Goal: Navigation & Orientation: Find specific page/section

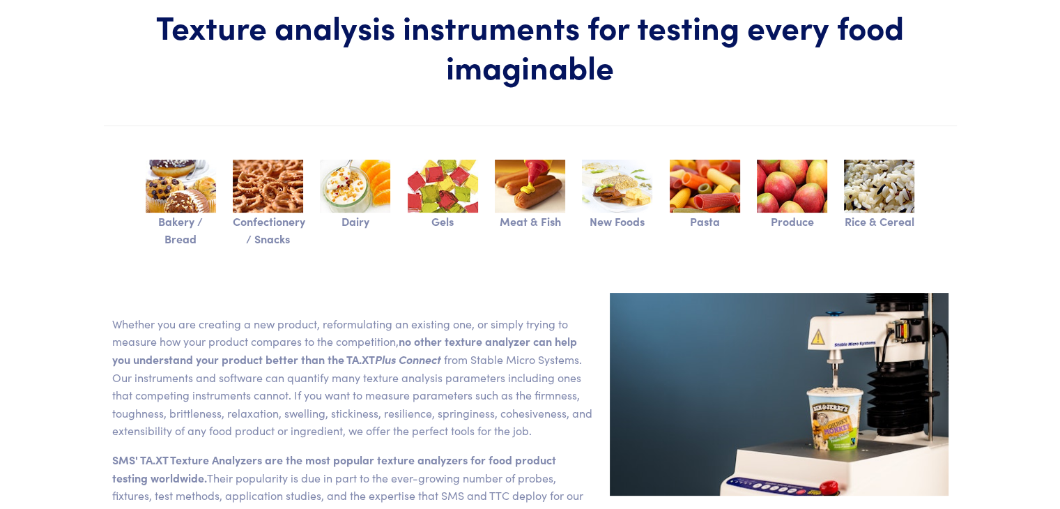
scroll to position [348, 0]
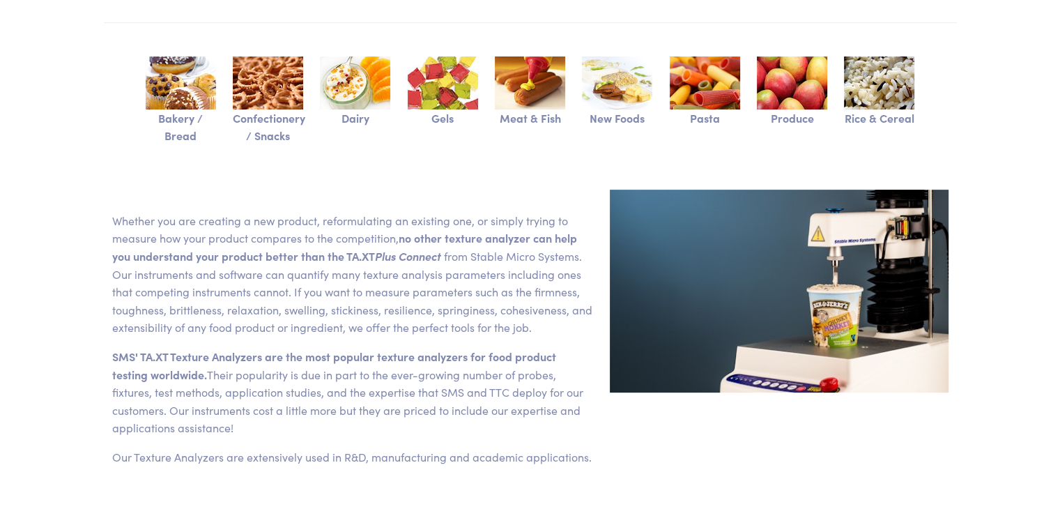
click at [622, 88] on img at bounding box center [617, 82] width 70 height 53
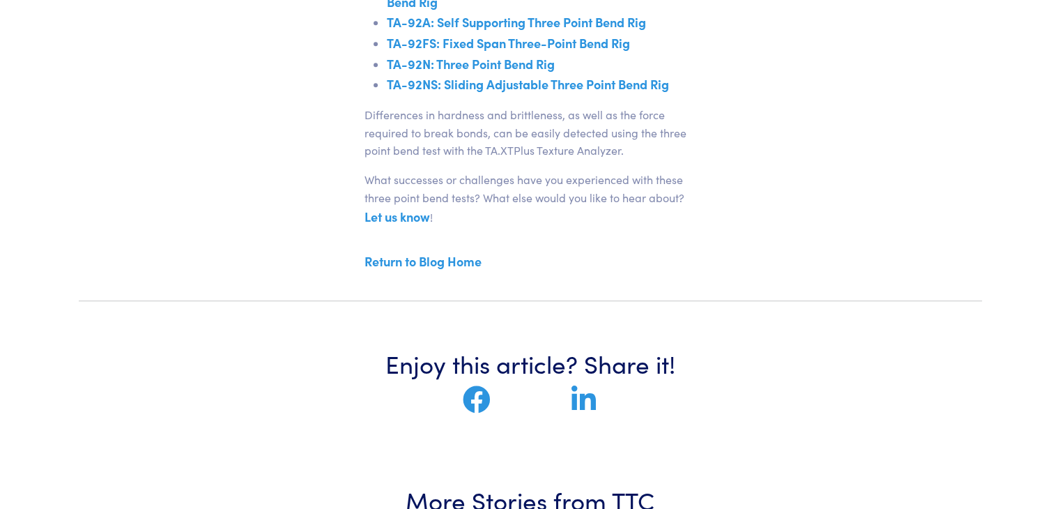
scroll to position [557, 0]
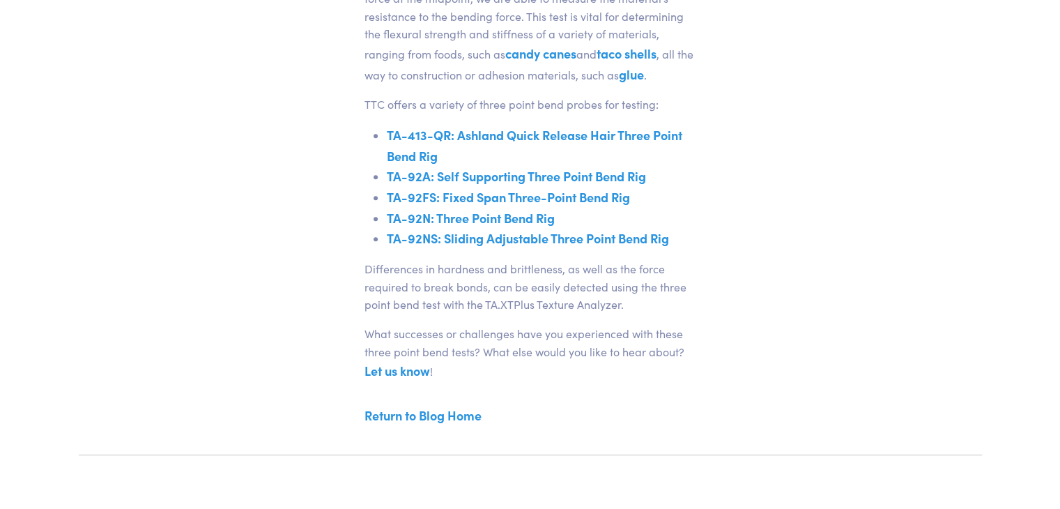
click at [526, 217] on link "TA-92N: Three Point Bend Rig" at bounding box center [471, 217] width 168 height 17
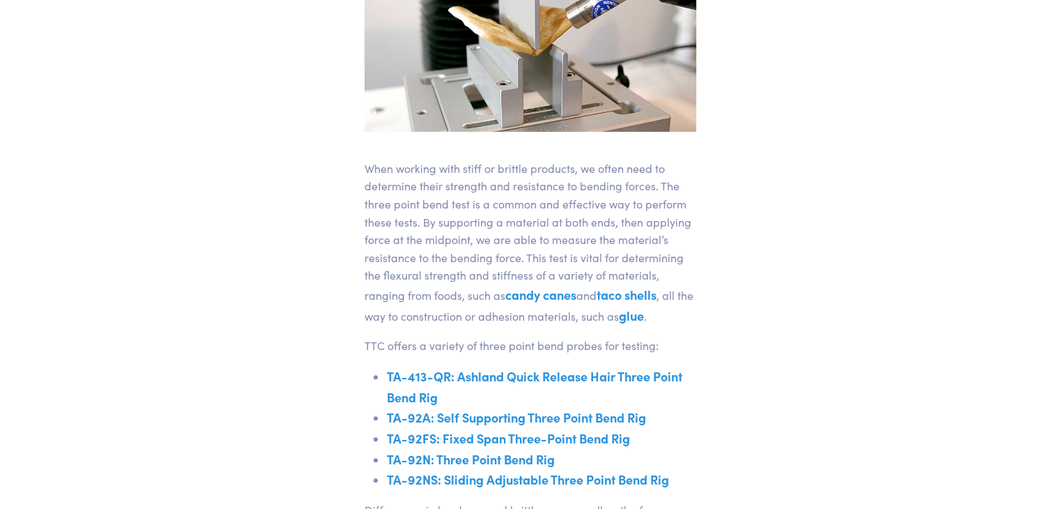
scroll to position [279, 0]
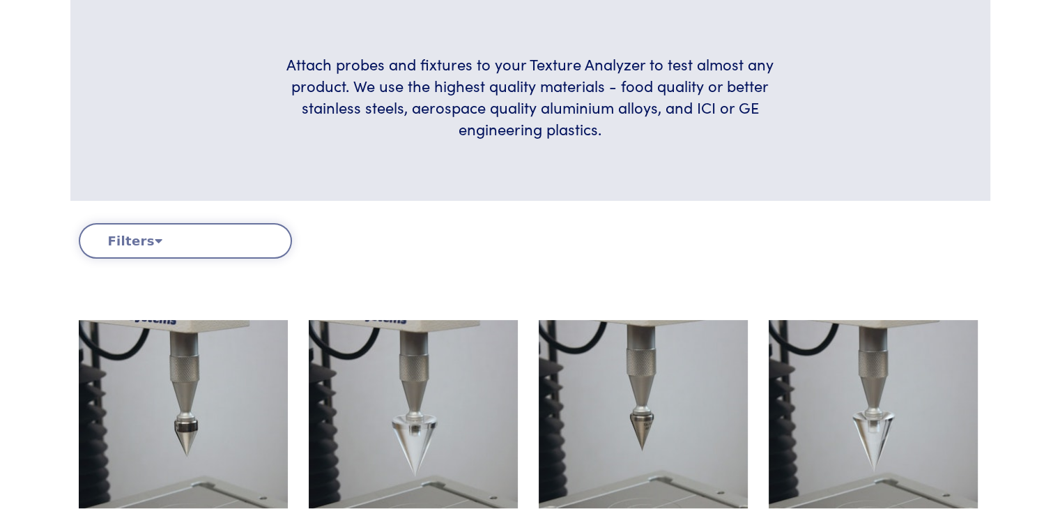
scroll to position [418, 0]
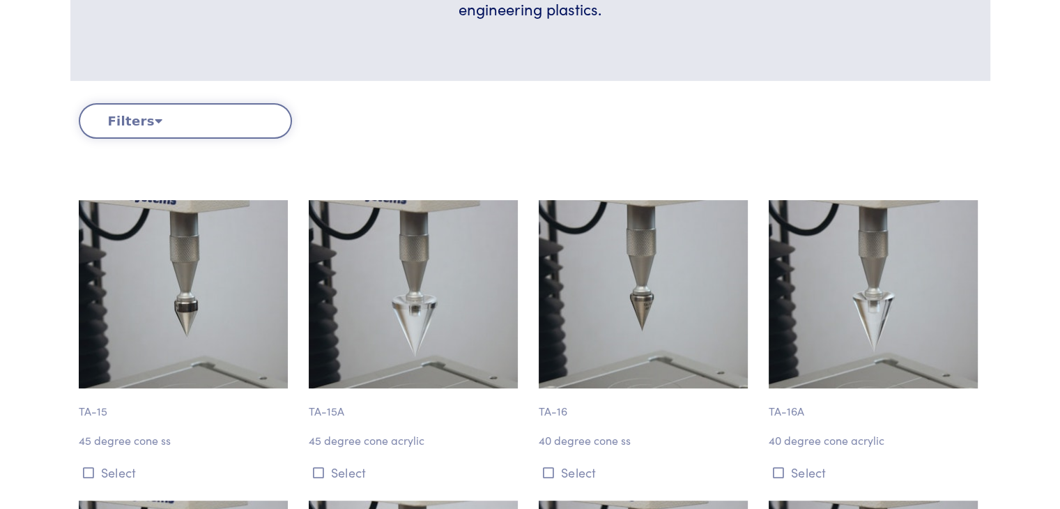
click at [148, 116] on button "Filters" at bounding box center [185, 121] width 213 height 36
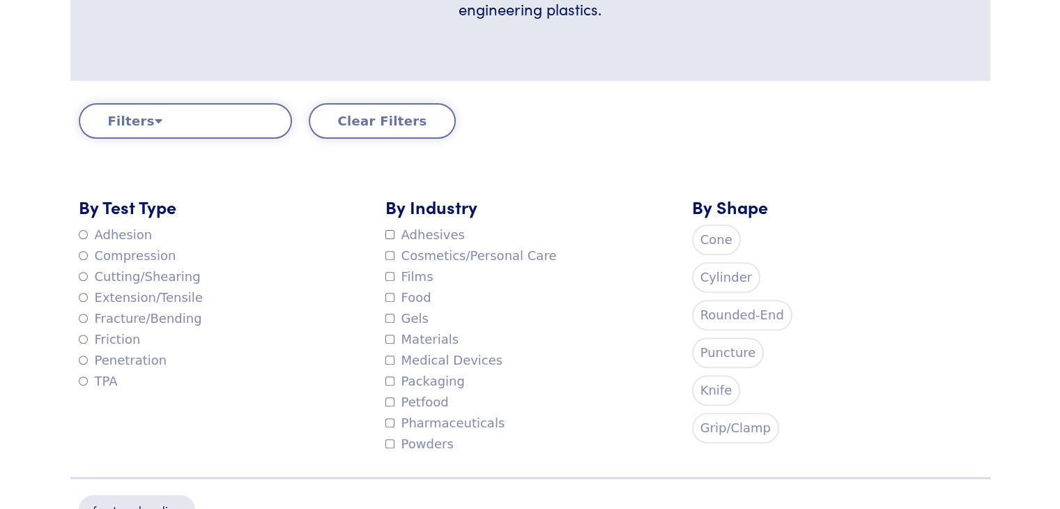
click at [405, 302] on label "Food" at bounding box center [408, 297] width 46 height 21
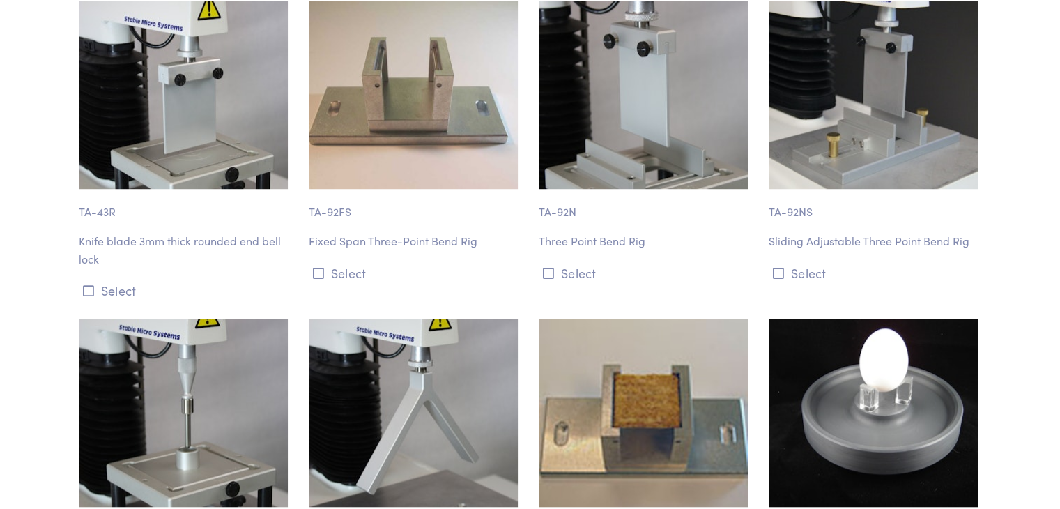
scroll to position [1115, 0]
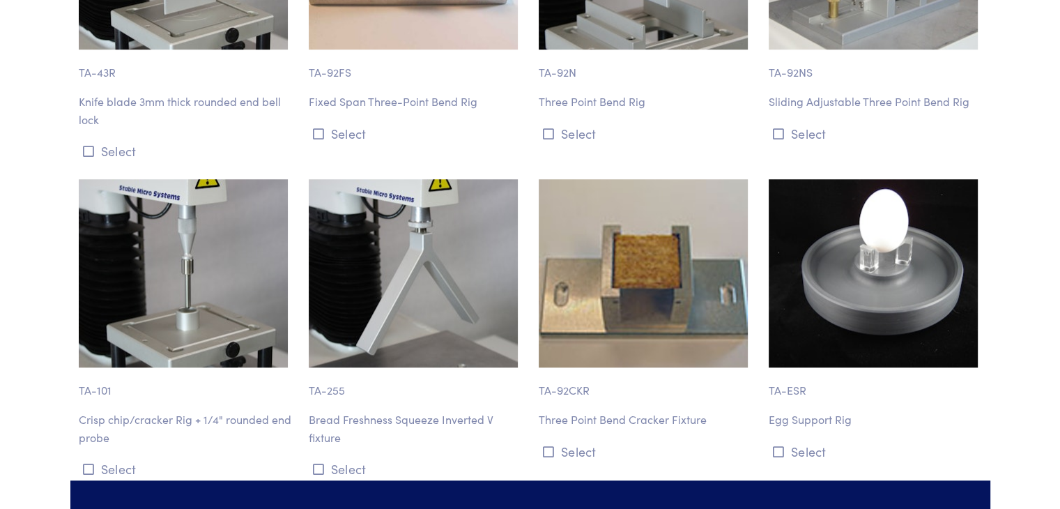
click at [178, 283] on img at bounding box center [183, 273] width 209 height 188
click at [139, 419] on p "Crisp chip/cracker Rig + 1/4" rounded end probe" at bounding box center [185, 428] width 213 height 36
click at [94, 469] on button "Select" at bounding box center [185, 468] width 213 height 23
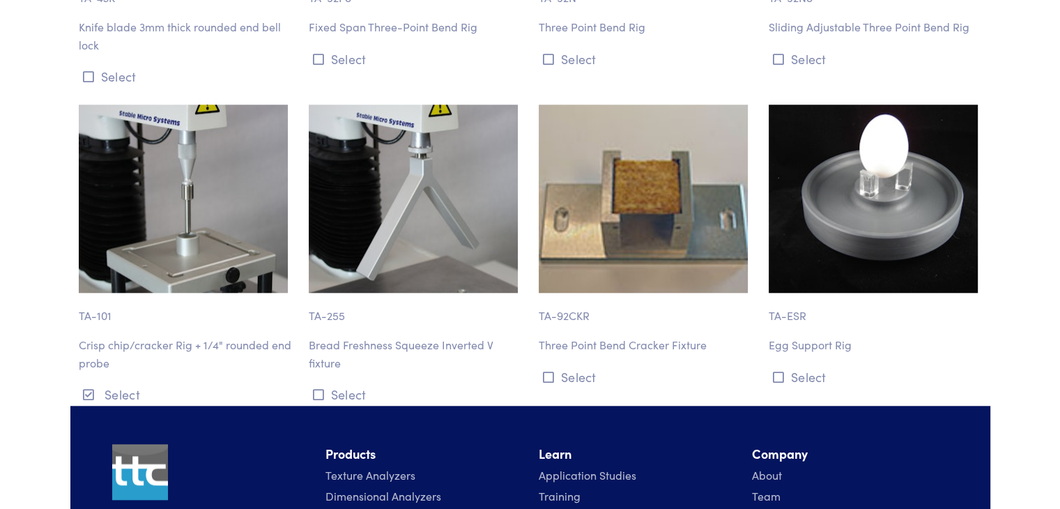
scroll to position [1395, 0]
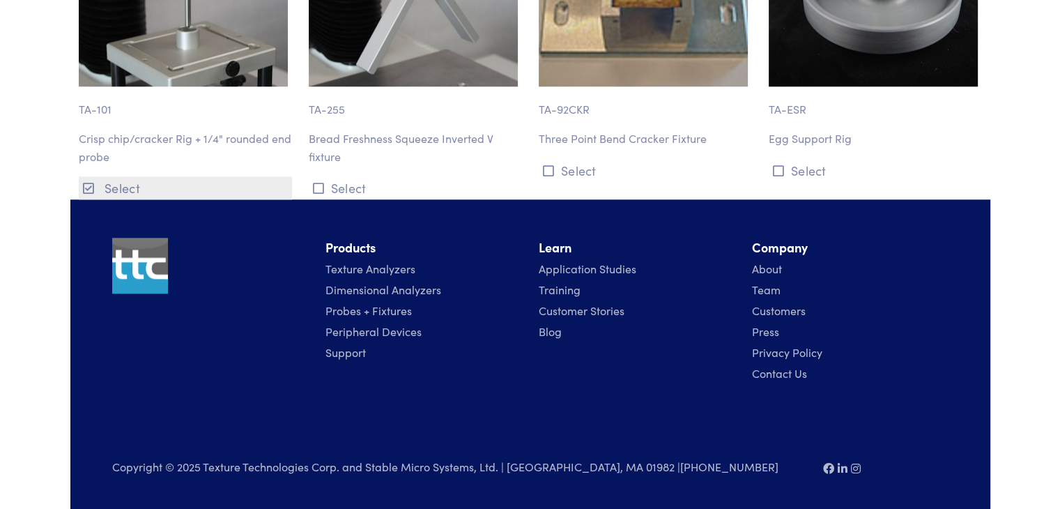
click at [118, 183] on button "Select" at bounding box center [185, 187] width 213 height 23
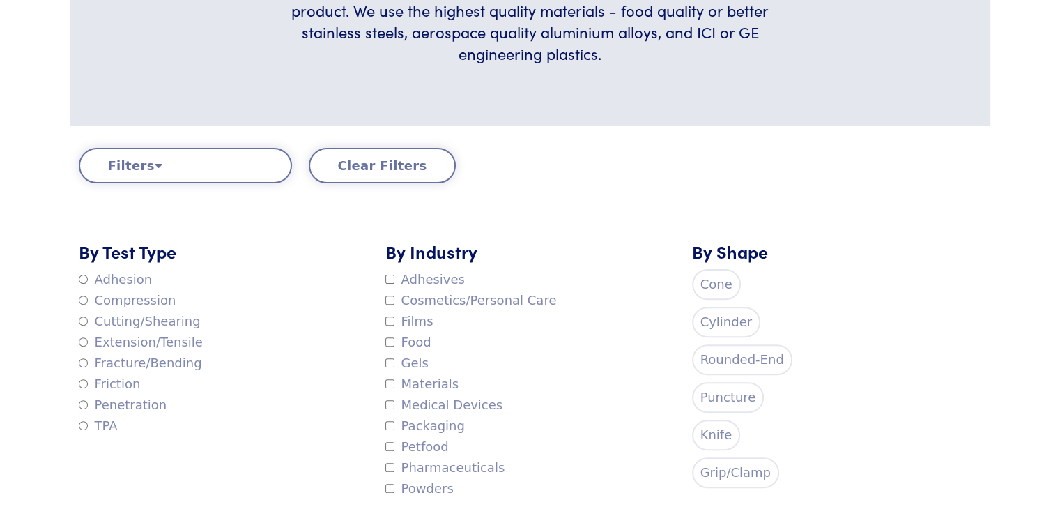
scroll to position [141, 0]
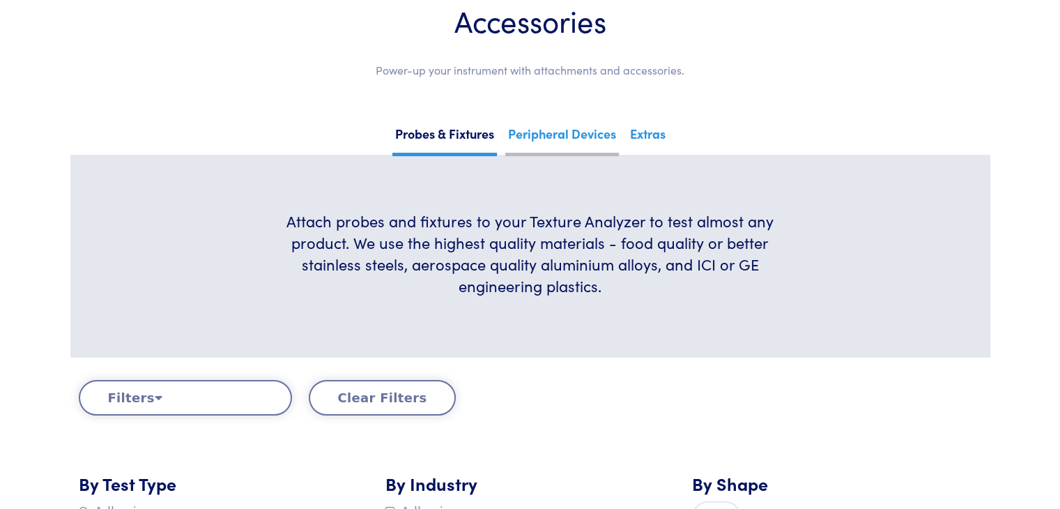
click at [568, 135] on link "Peripheral Devices" at bounding box center [562, 139] width 114 height 34
